Goal: Navigation & Orientation: Find specific page/section

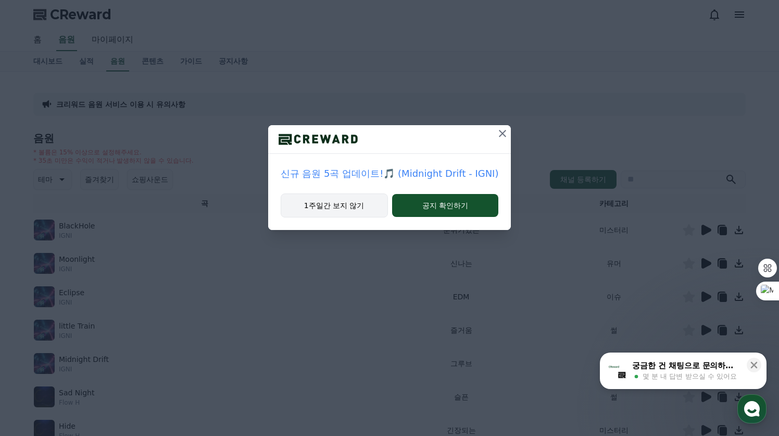
click at [334, 201] on button "1주일간 보지 않기" at bounding box center [334, 205] width 107 height 24
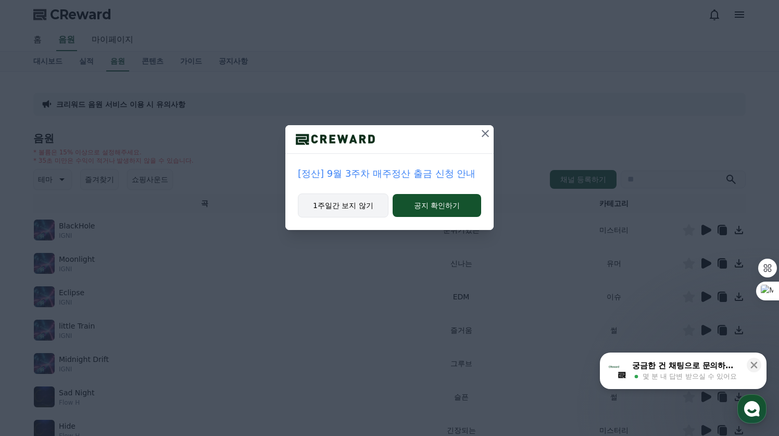
click at [317, 197] on button "1주일간 보지 않기" at bounding box center [343, 205] width 91 height 24
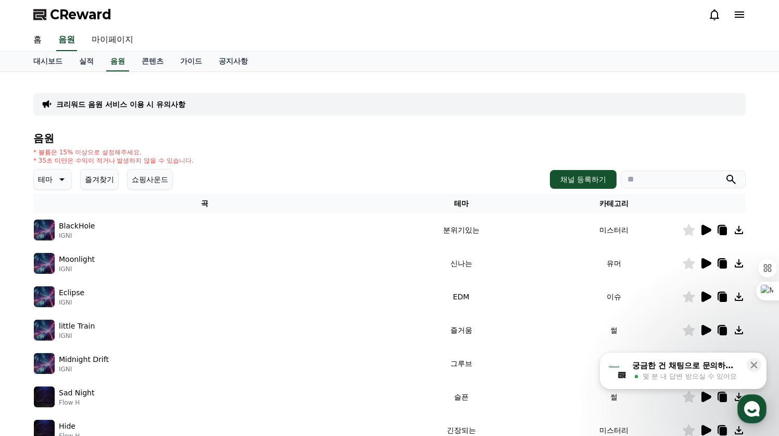
click at [104, 38] on link "마이페이지" at bounding box center [112, 40] width 58 height 22
select select "**********"
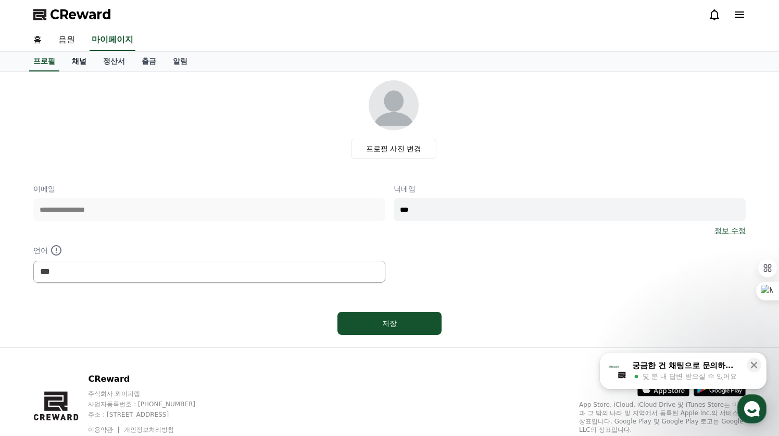
click at [82, 58] on link "채널" at bounding box center [79, 62] width 31 height 20
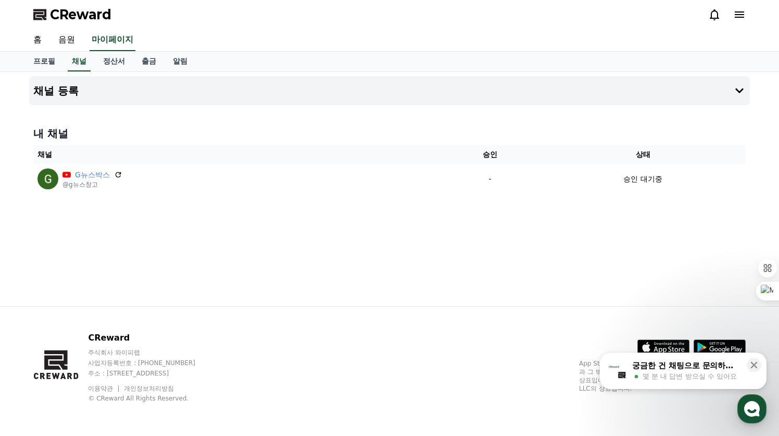
click at [78, 11] on span "CReward" at bounding box center [80, 14] width 61 height 17
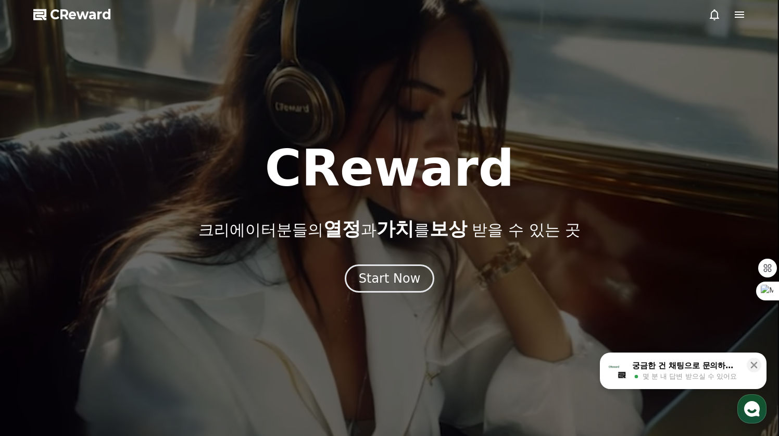
click at [737, 16] on icon at bounding box center [739, 14] width 13 height 13
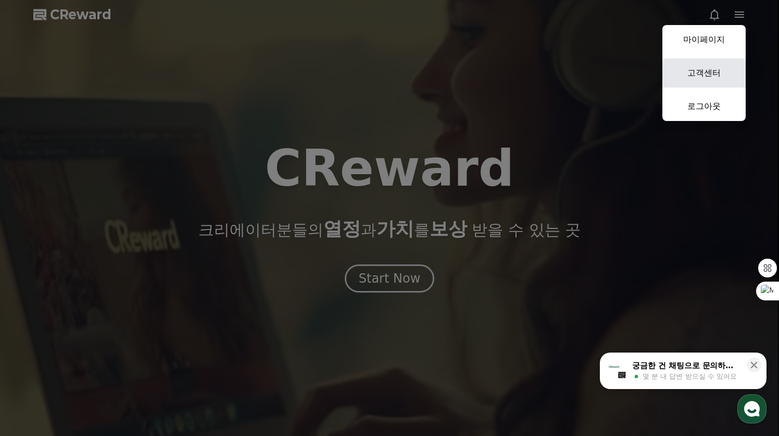
click at [708, 76] on link "고객센터" at bounding box center [704, 72] width 83 height 29
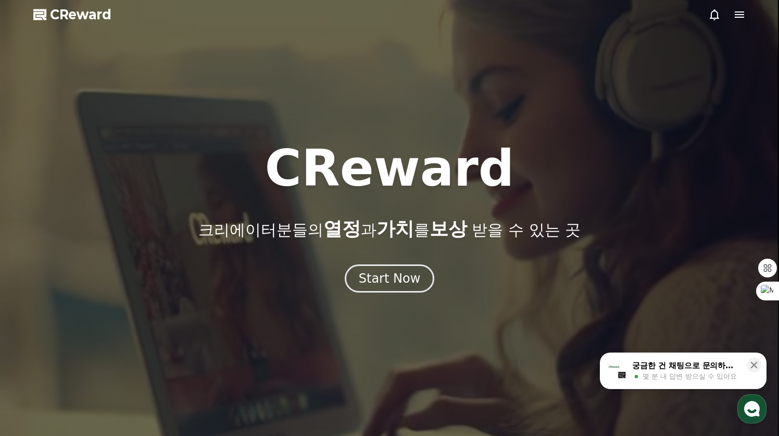
click at [717, 18] on icon at bounding box center [714, 14] width 9 height 11
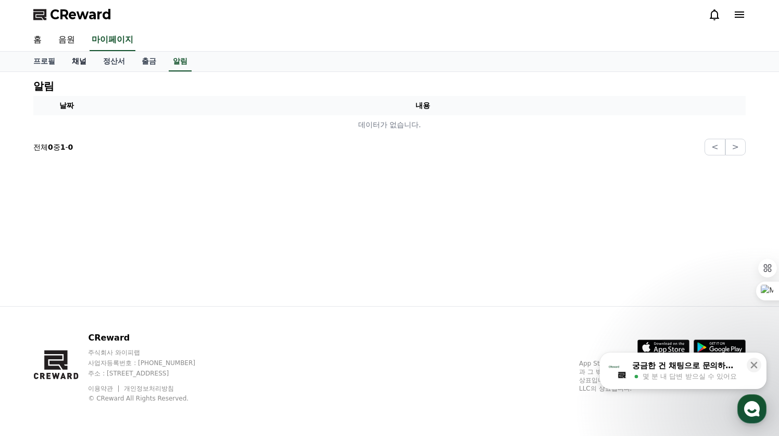
click at [79, 61] on link "채널" at bounding box center [79, 62] width 31 height 20
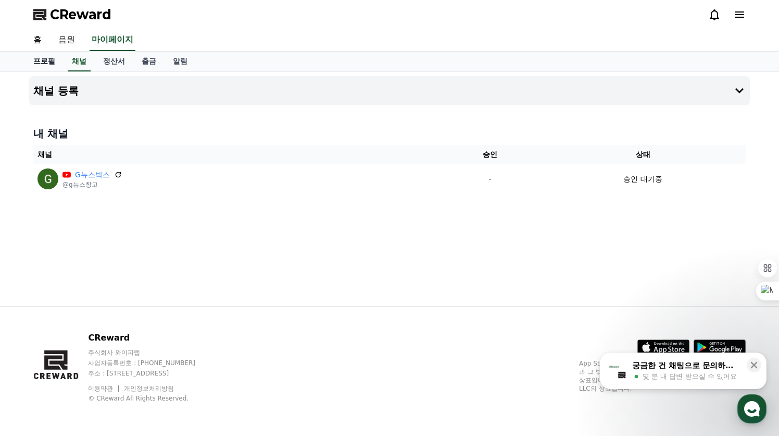
click at [45, 63] on link "프로필" at bounding box center [44, 62] width 39 height 20
select select "**********"
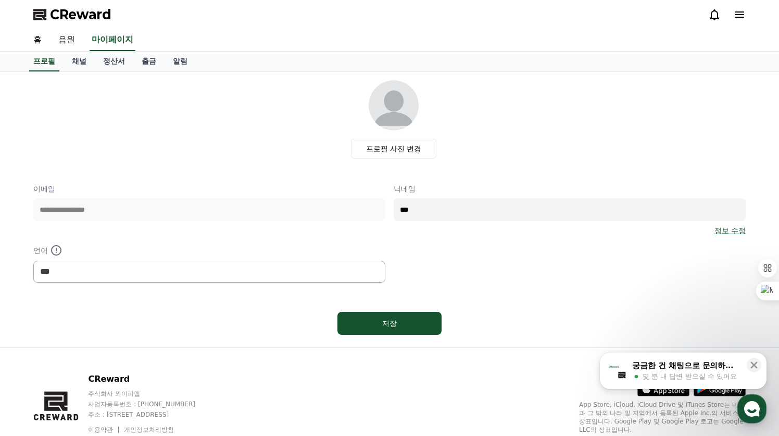
click at [66, 16] on span "CReward" at bounding box center [80, 14] width 61 height 17
